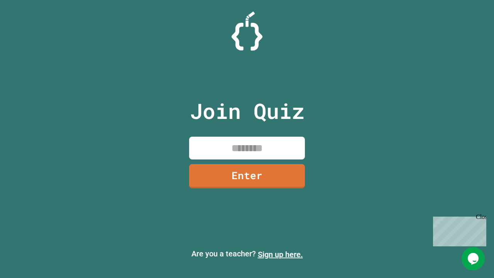
click at [280, 254] on link "Sign up here." at bounding box center [280, 254] width 45 height 9
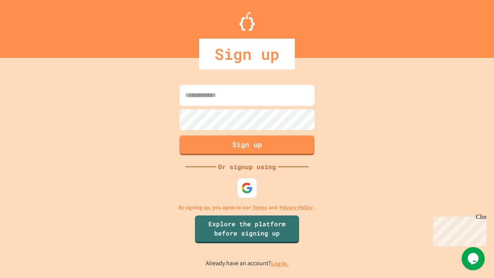
click at [280, 263] on link "Log in." at bounding box center [280, 263] width 18 height 8
